Goal: Submit feedback/report problem

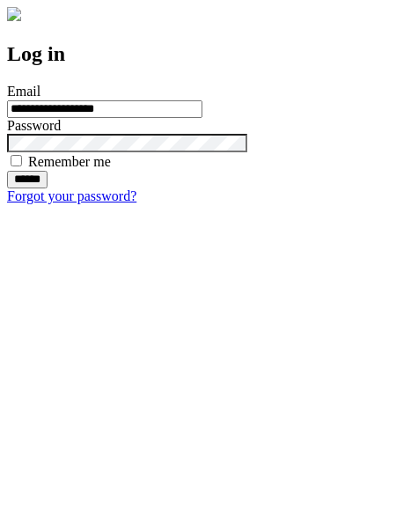
type input "**********"
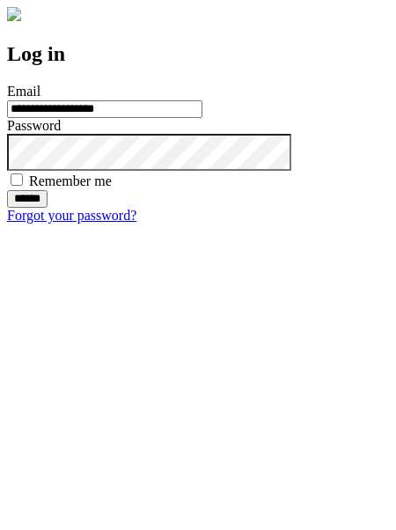
click at [48, 208] on input "******" at bounding box center [27, 199] width 40 height 18
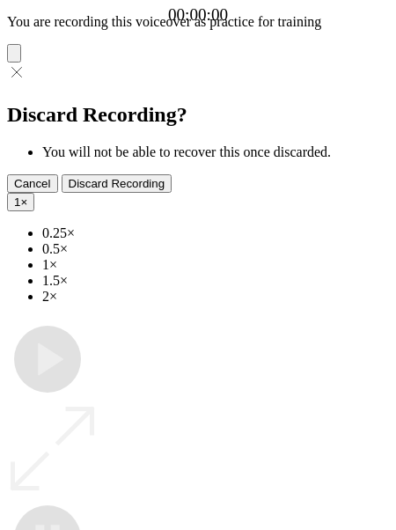
type input "**********"
